Goal: Transaction & Acquisition: Purchase product/service

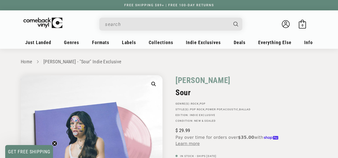
click at [150, 17] on div "Welcome back Bag 0 0 items" at bounding box center [168, 25] width 291 height 19
click at [178, 23] on input "When autocomplete results are available use up and down arrows to review and en…" at bounding box center [166, 24] width 123 height 11
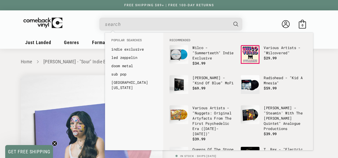
click at [165, 28] on input "When autocomplete results are available use up and down arrows to review and en…" at bounding box center [166, 24] width 123 height 11
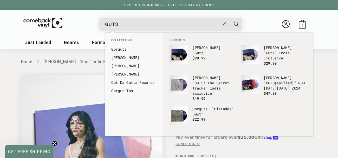
type input "GUTS"
click at [230, 18] on button "Search" at bounding box center [236, 24] width 13 height 13
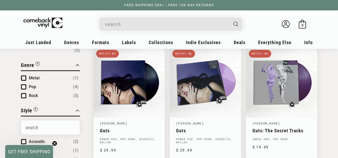
type input "GUTS"
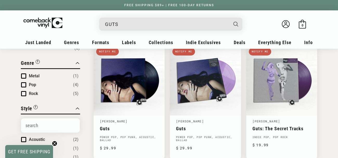
scroll to position [72, 0]
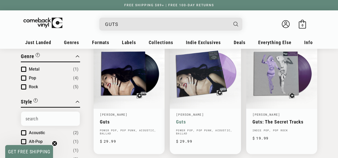
click at [197, 119] on link "Guts" at bounding box center [205, 121] width 58 height 5
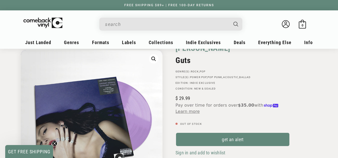
scroll to position [48, 0]
